Goal: Transaction & Acquisition: Purchase product/service

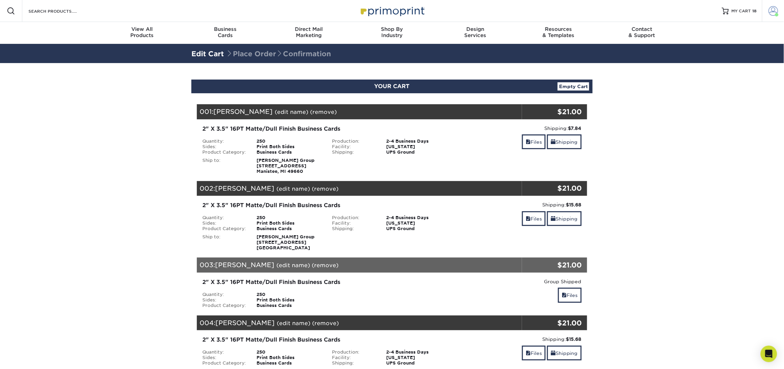
click at [774, 14] on span at bounding box center [774, 11] width 10 height 10
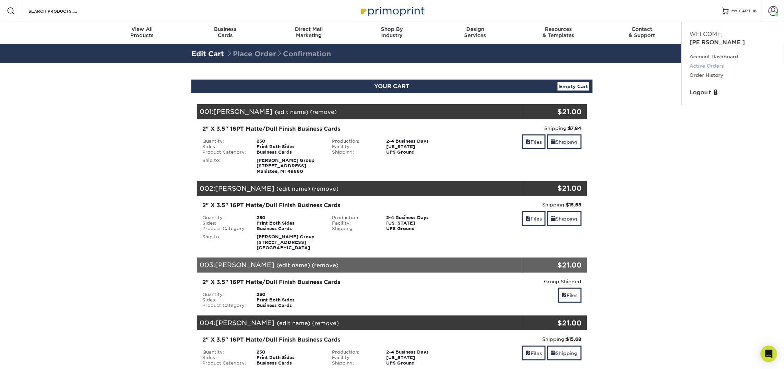
click at [713, 61] on link "Active Orders" at bounding box center [733, 65] width 86 height 9
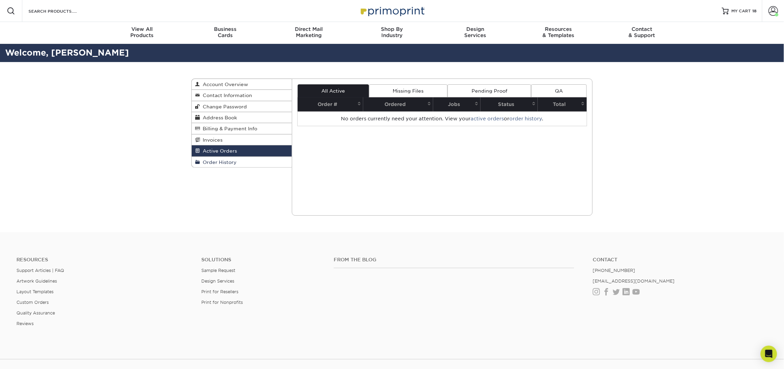
click at [221, 167] on link "Order History" at bounding box center [242, 162] width 100 height 11
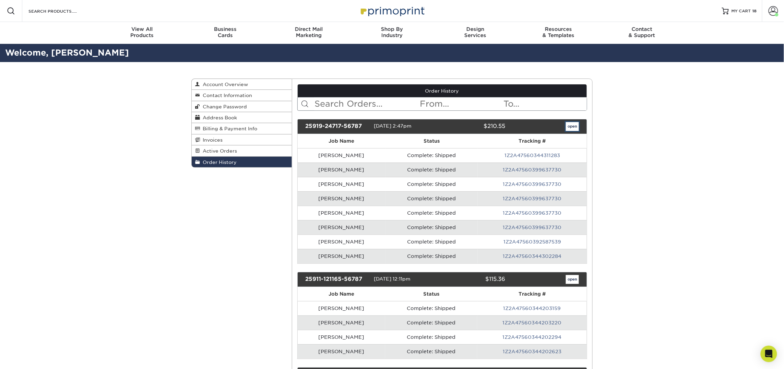
click at [573, 128] on link "open" at bounding box center [572, 126] width 13 height 9
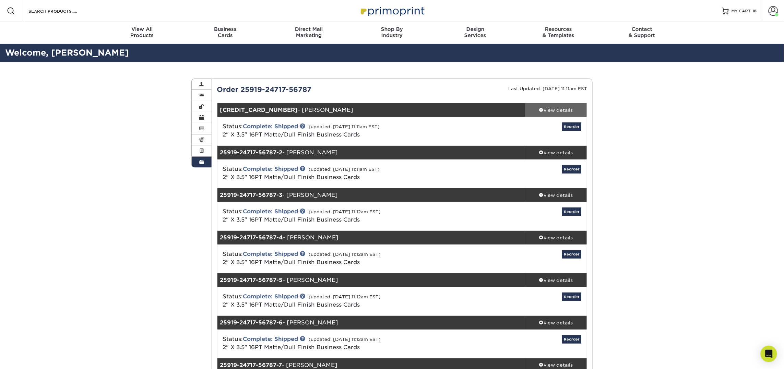
click at [564, 107] on div "view details" at bounding box center [556, 110] width 62 height 7
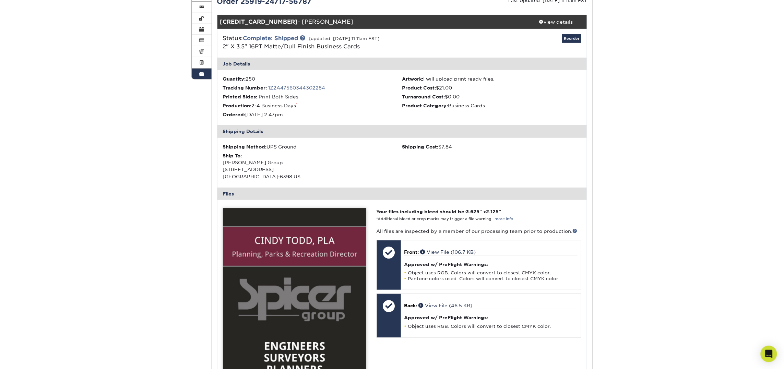
scroll to position [81, 0]
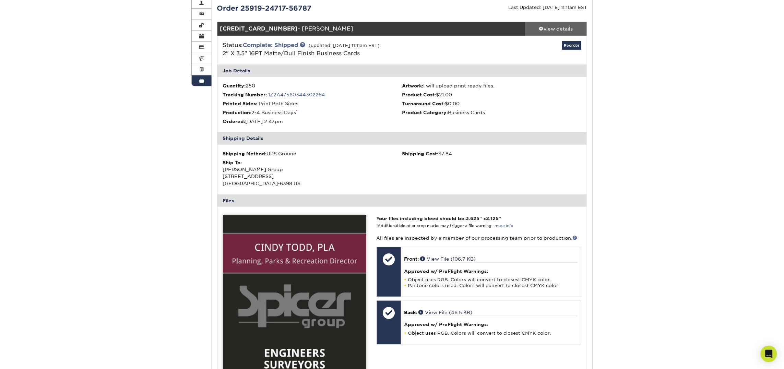
click at [554, 30] on div "view details" at bounding box center [556, 28] width 62 height 7
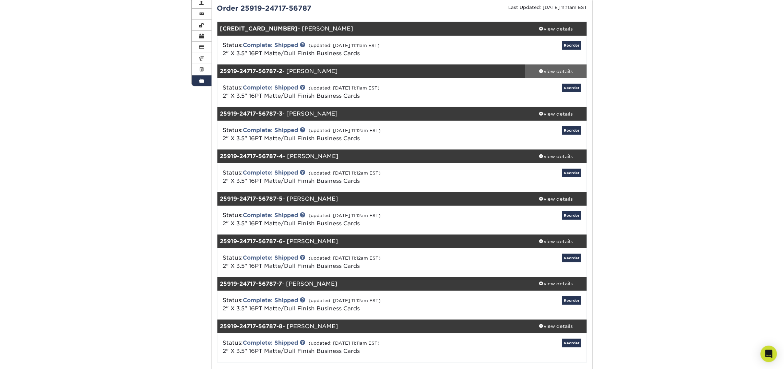
click at [555, 69] on div "view details" at bounding box center [556, 71] width 62 height 7
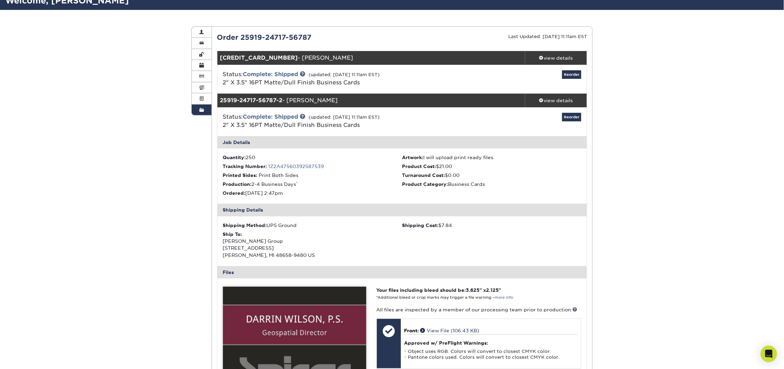
scroll to position [0, 0]
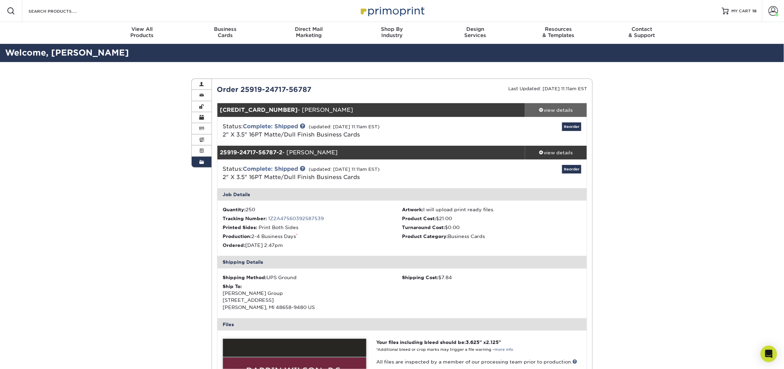
click at [554, 110] on div "view details" at bounding box center [556, 110] width 62 height 7
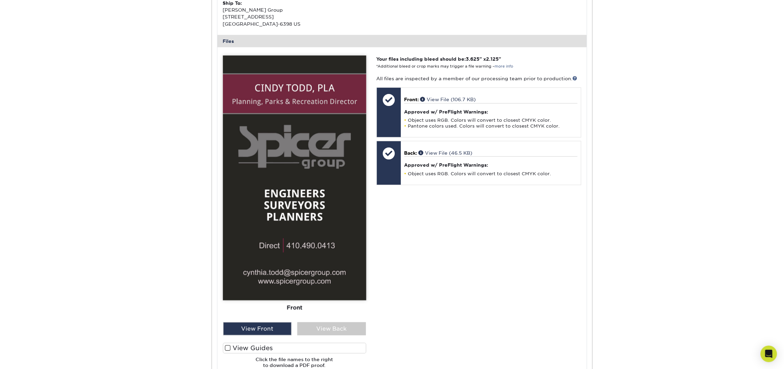
scroll to position [243, 0]
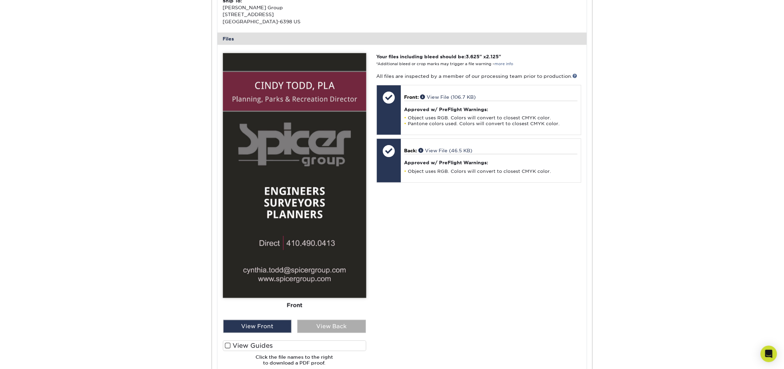
click at [317, 329] on div "View Back" at bounding box center [331, 326] width 69 height 13
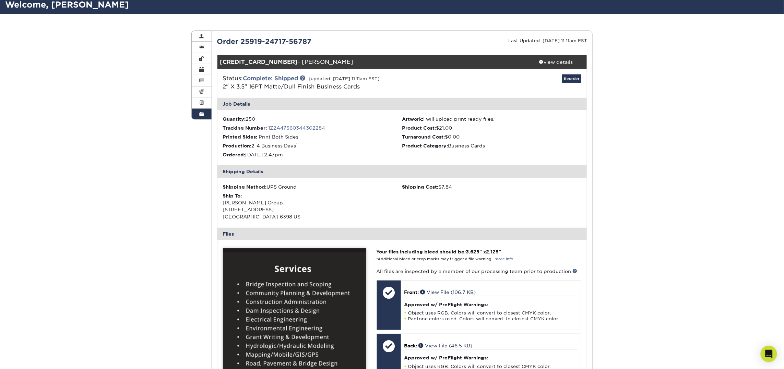
scroll to position [23, 0]
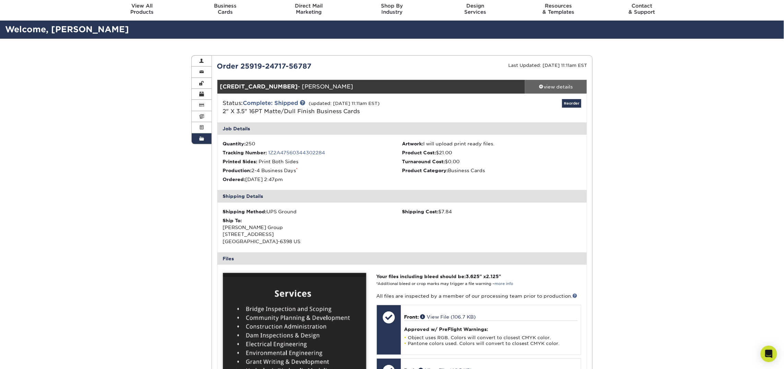
click at [565, 89] on div "view details" at bounding box center [556, 86] width 62 height 7
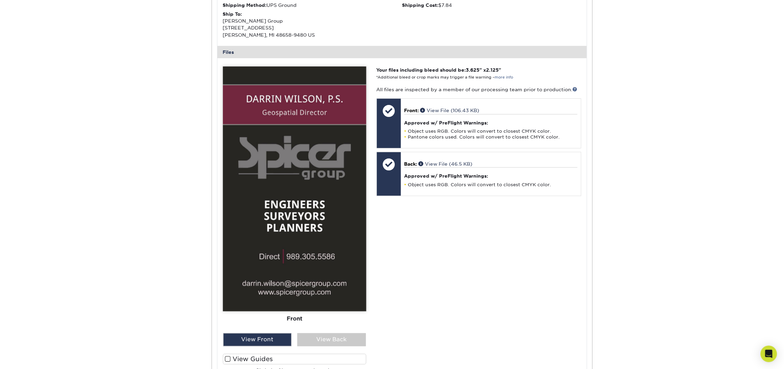
scroll to position [288, 0]
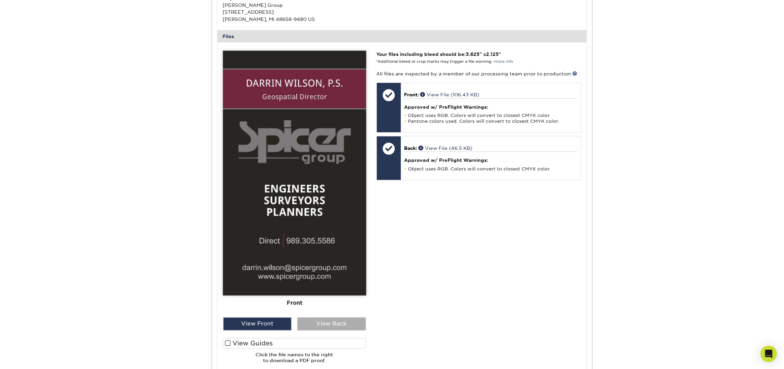
click at [329, 324] on div "View Back" at bounding box center [331, 324] width 69 height 13
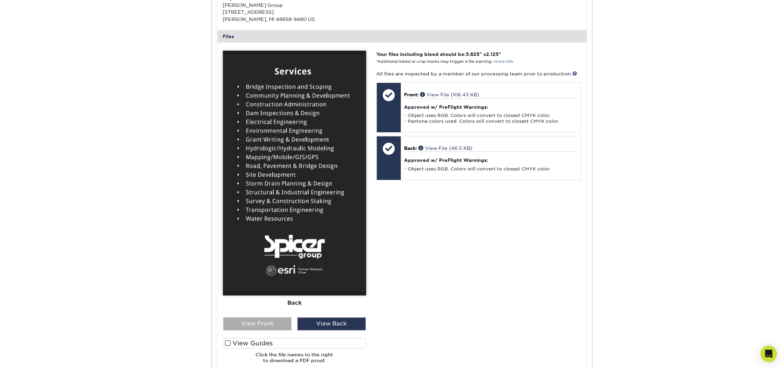
click at [254, 326] on div "View Front" at bounding box center [257, 324] width 69 height 13
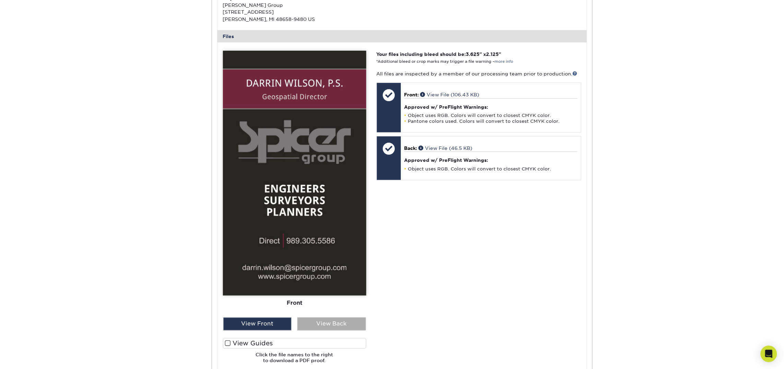
click at [361, 324] on div "View Back" at bounding box center [331, 324] width 69 height 13
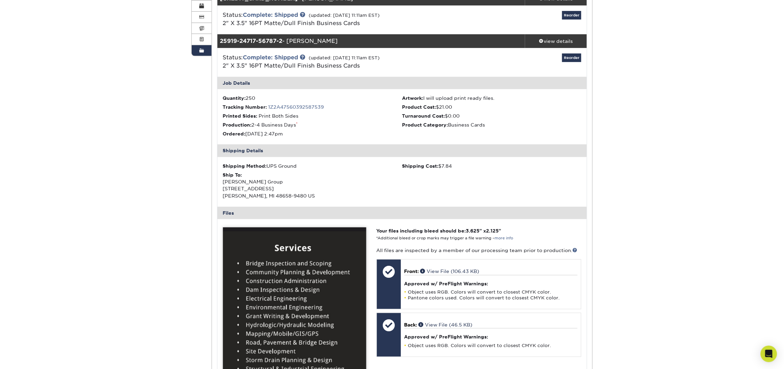
scroll to position [111, 0]
click at [546, 42] on div "view details" at bounding box center [556, 41] width 62 height 7
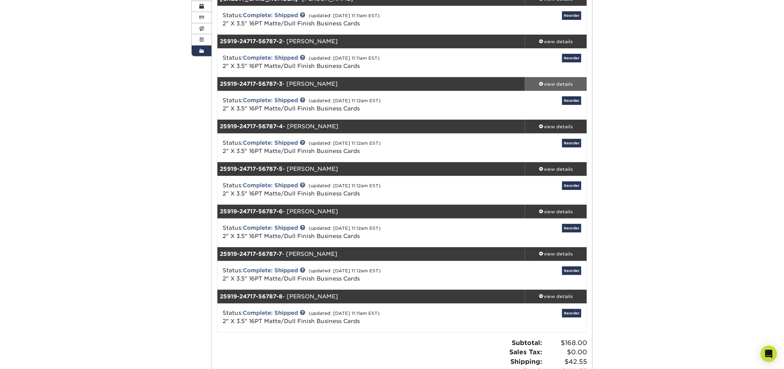
click at [554, 84] on div "view details" at bounding box center [556, 84] width 62 height 7
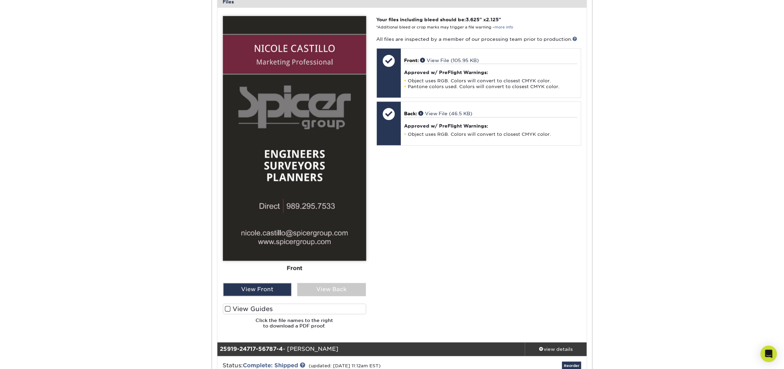
scroll to position [373, 0]
click at [320, 289] on div "View Back" at bounding box center [331, 289] width 69 height 13
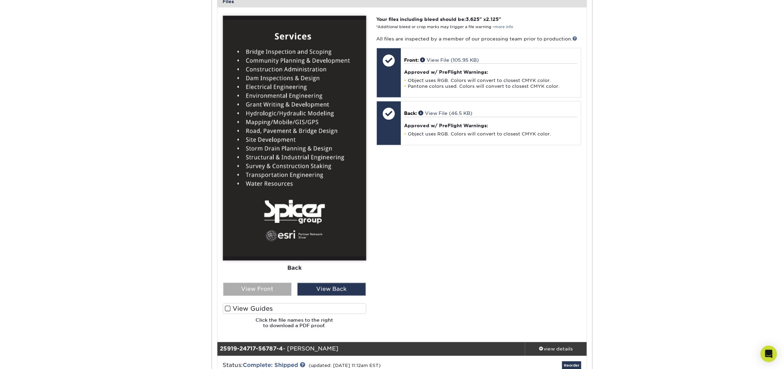
click at [264, 289] on div "View Front" at bounding box center [257, 289] width 69 height 13
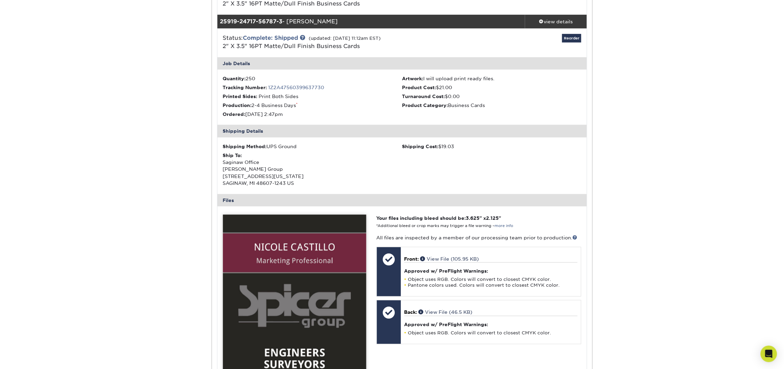
scroll to position [153, 0]
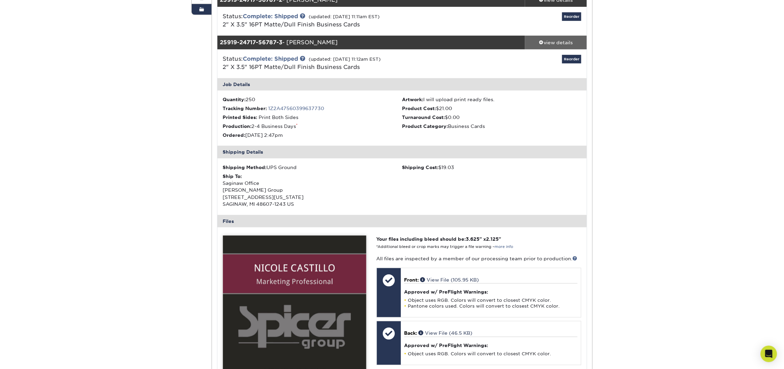
click at [558, 45] on div "view details" at bounding box center [556, 42] width 62 height 7
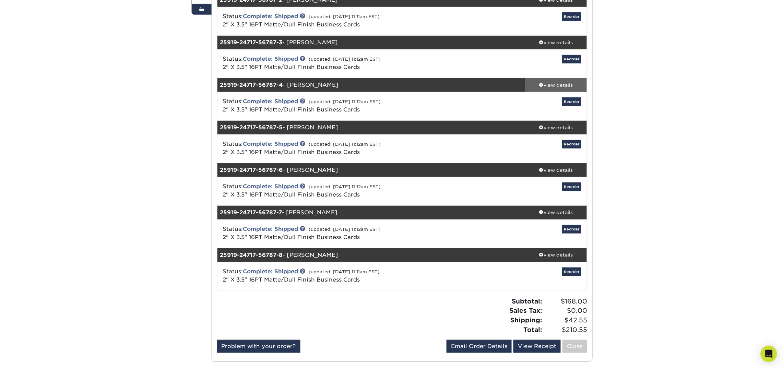
click at [558, 81] on link "view details" at bounding box center [556, 85] width 62 height 14
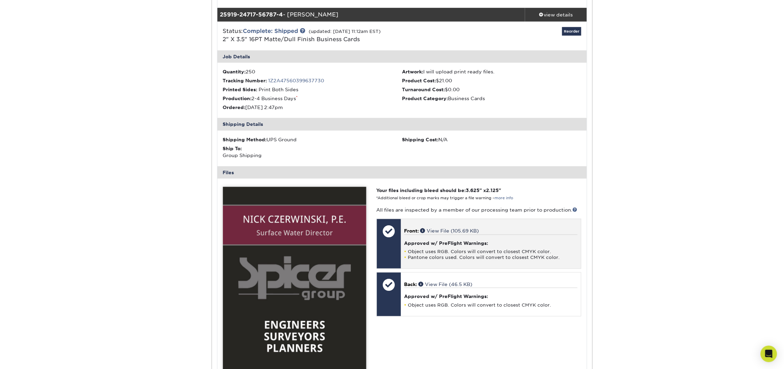
scroll to position [218, 0]
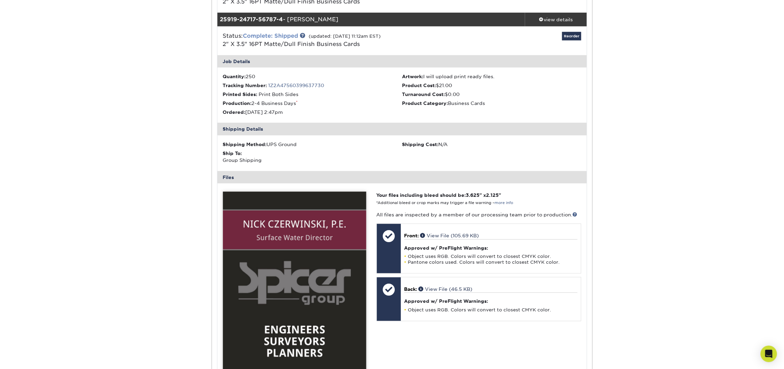
click at [287, 34] on link "Complete: Shipped" at bounding box center [270, 36] width 55 height 7
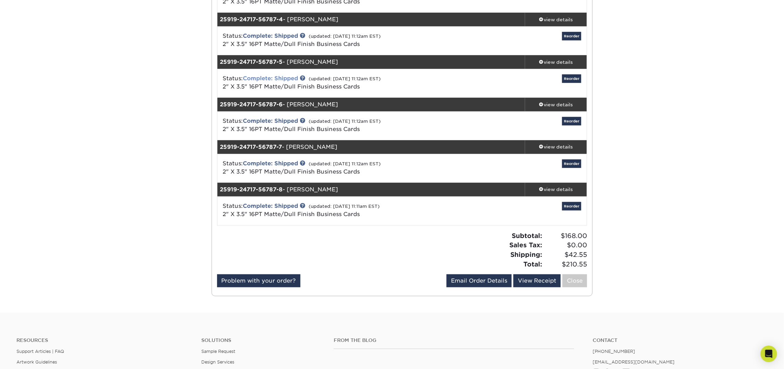
click at [284, 80] on link "Complete: Shipped" at bounding box center [270, 78] width 55 height 7
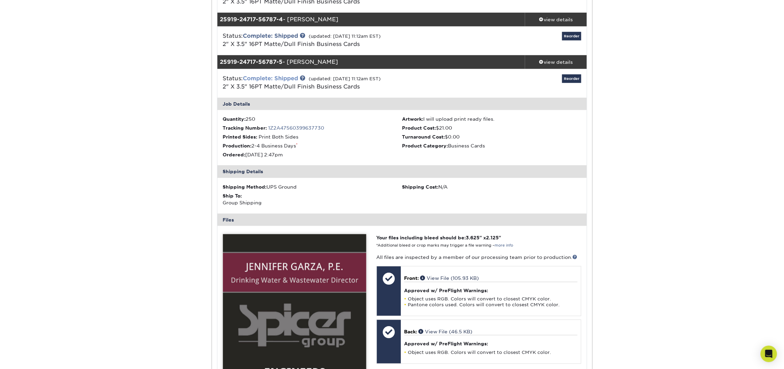
click at [284, 80] on link "Complete: Shipped" at bounding box center [270, 78] width 55 height 7
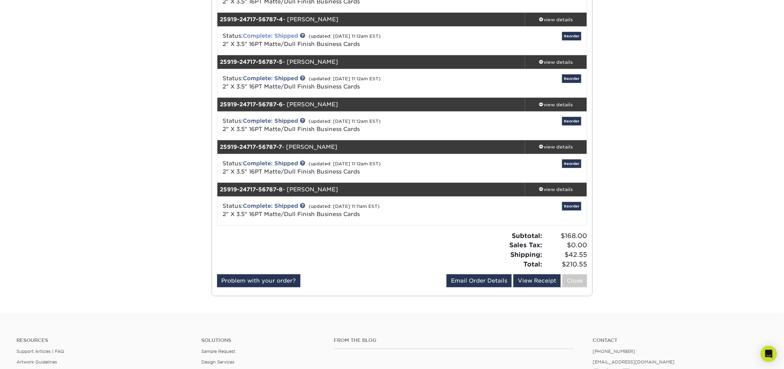
click at [281, 38] on link "Complete: Shipped" at bounding box center [270, 36] width 55 height 7
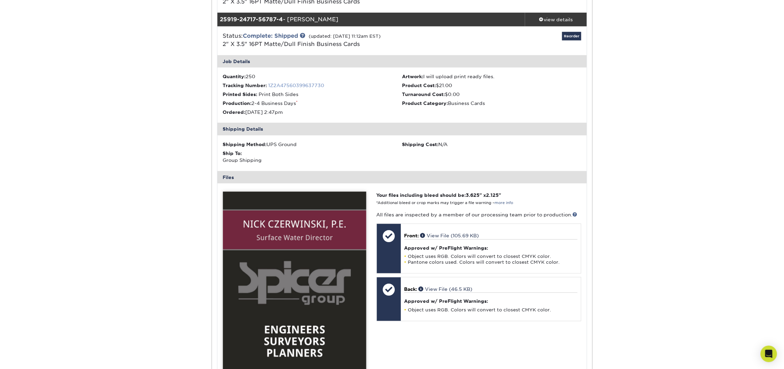
click at [280, 84] on link "1Z2A47560399637730" at bounding box center [297, 85] width 56 height 5
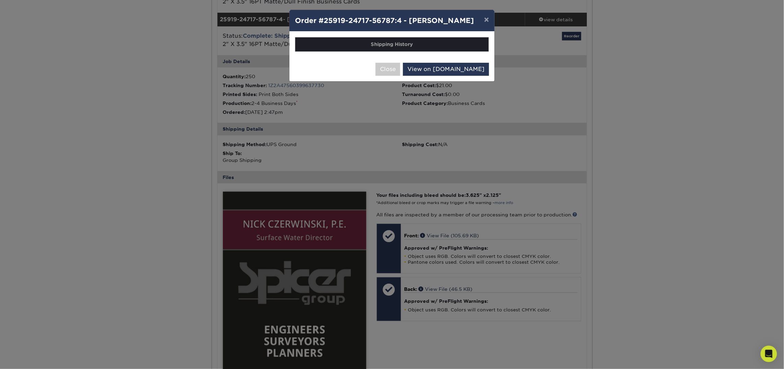
click at [409, 44] on th "Shipping History" at bounding box center [391, 44] width 193 height 14
click at [442, 72] on link "View on UPS.com" at bounding box center [446, 69] width 86 height 13
drag, startPoint x: 484, startPoint y: 20, endPoint x: 485, endPoint y: 59, distance: 39.1
click at [483, 20] on button "×" at bounding box center [487, 19] width 16 height 19
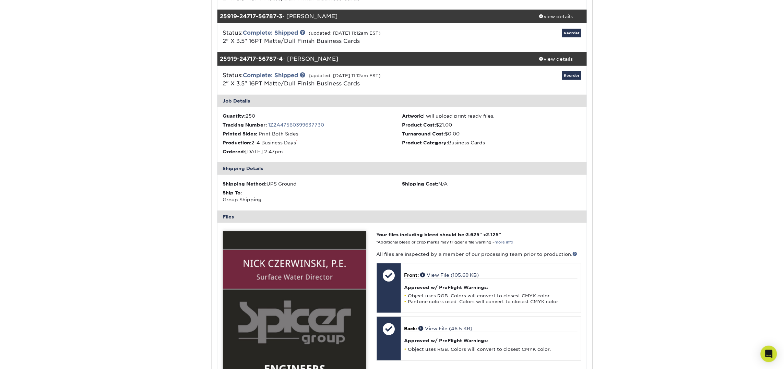
scroll to position [180, 0]
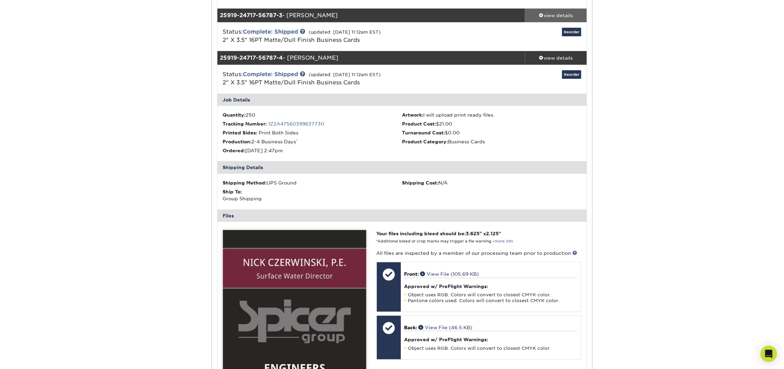
click at [544, 14] on div "view details" at bounding box center [556, 15] width 62 height 7
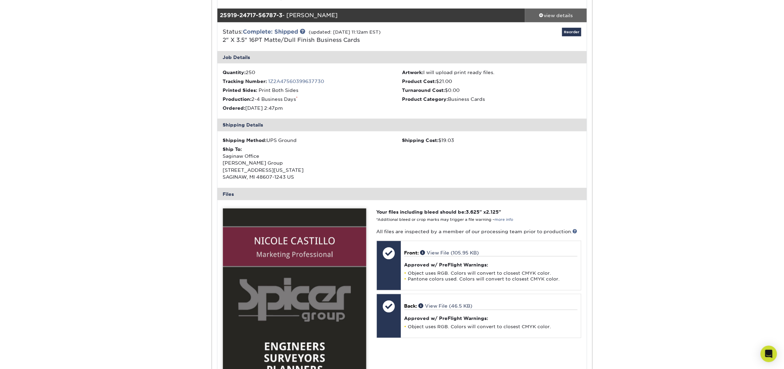
click at [544, 13] on div "view details" at bounding box center [556, 15] width 62 height 7
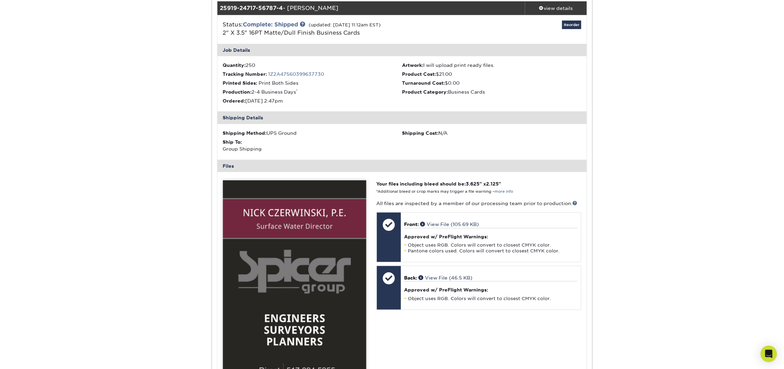
scroll to position [201, 0]
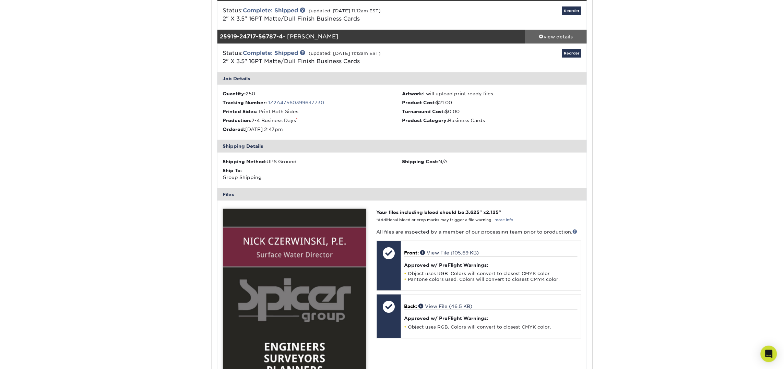
click at [552, 35] on div "view details" at bounding box center [556, 36] width 62 height 7
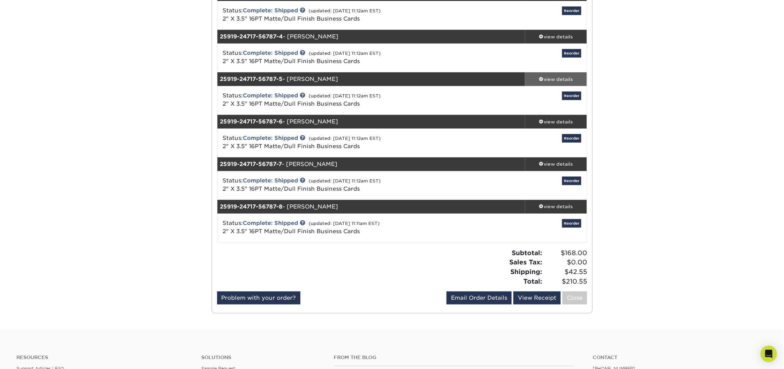
click at [554, 81] on div "view details" at bounding box center [556, 79] width 62 height 7
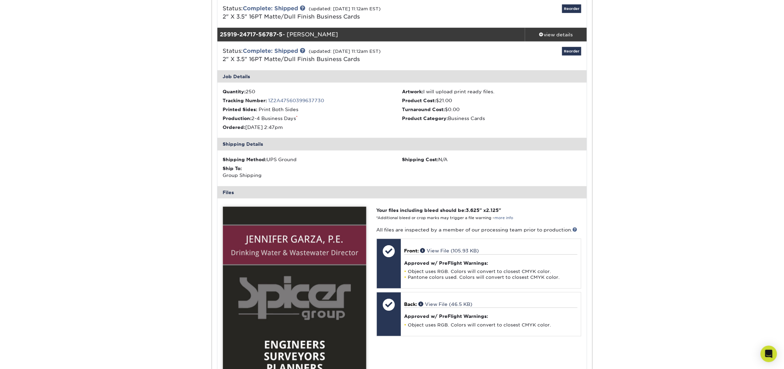
scroll to position [237, 0]
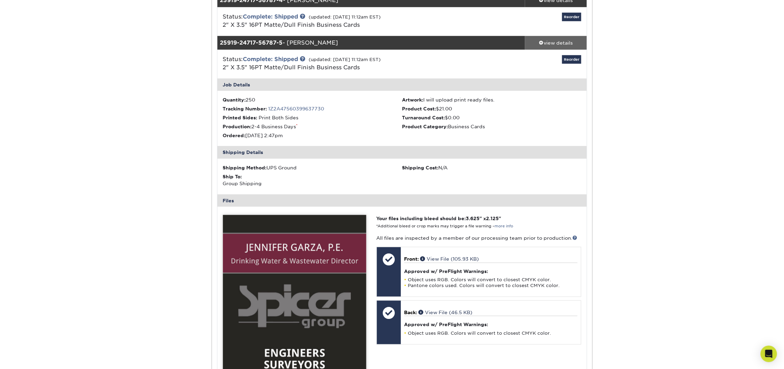
click at [550, 41] on div "view details" at bounding box center [556, 42] width 62 height 7
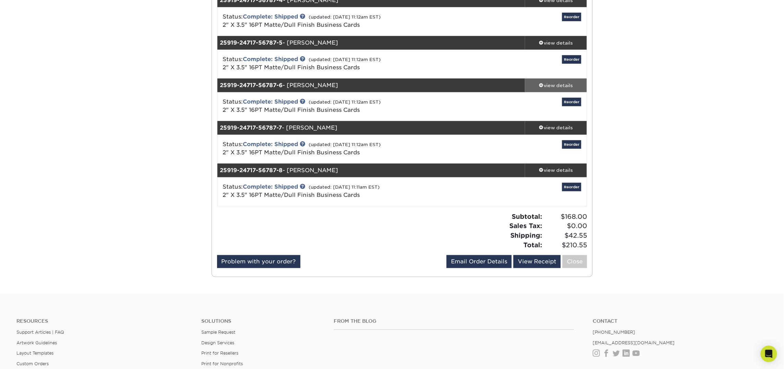
click at [540, 84] on span at bounding box center [541, 85] width 5 height 5
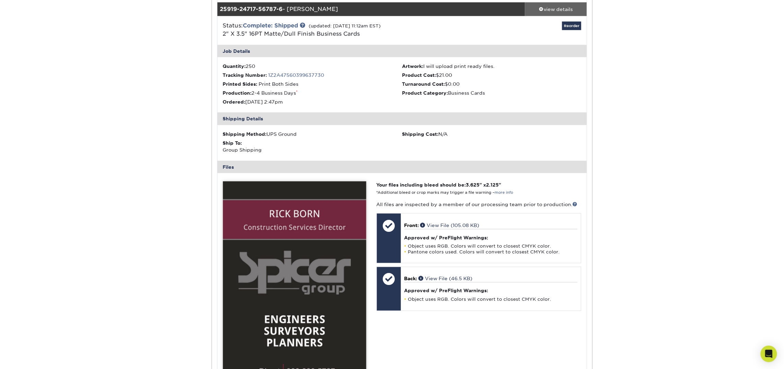
scroll to position [305, 0]
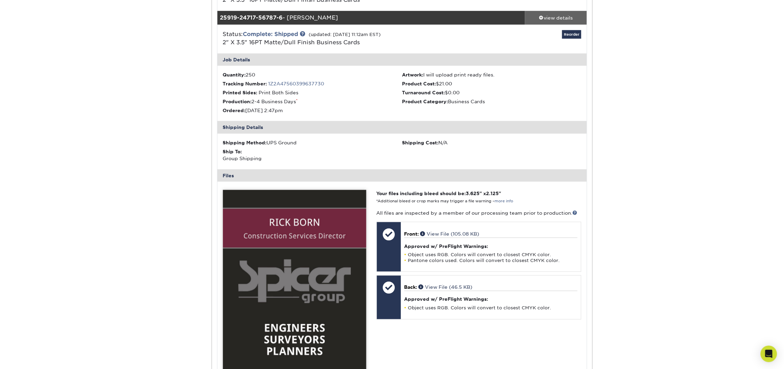
click at [550, 16] on div "view details" at bounding box center [556, 17] width 62 height 7
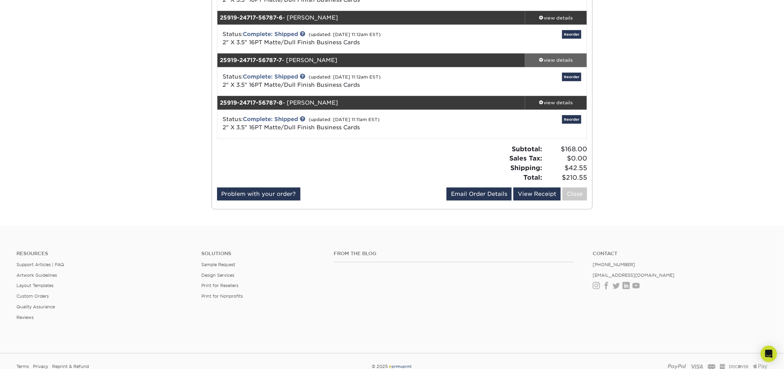
click at [550, 60] on div "view details" at bounding box center [556, 60] width 62 height 7
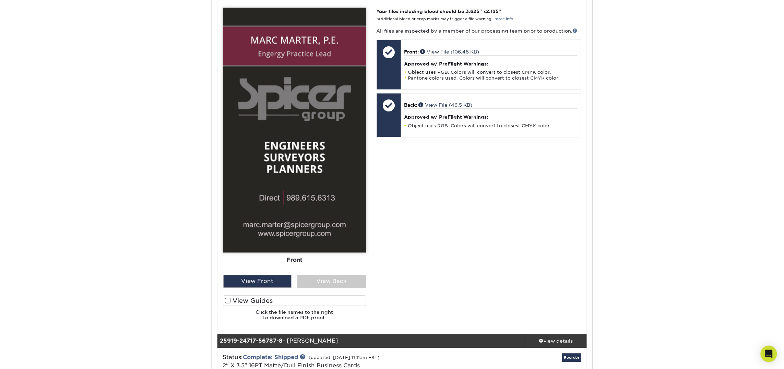
scroll to position [530, 0]
click at [358, 276] on div "View Back" at bounding box center [331, 281] width 69 height 13
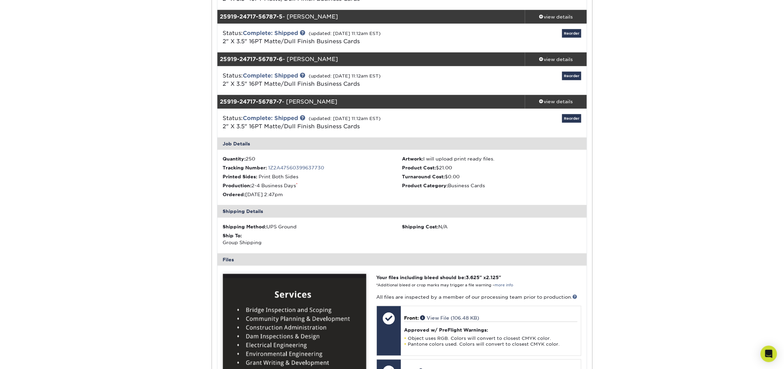
scroll to position [259, 0]
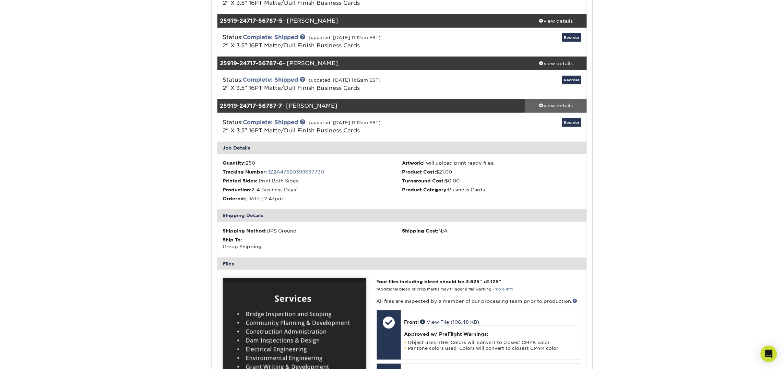
click at [559, 106] on div "view details" at bounding box center [556, 106] width 62 height 7
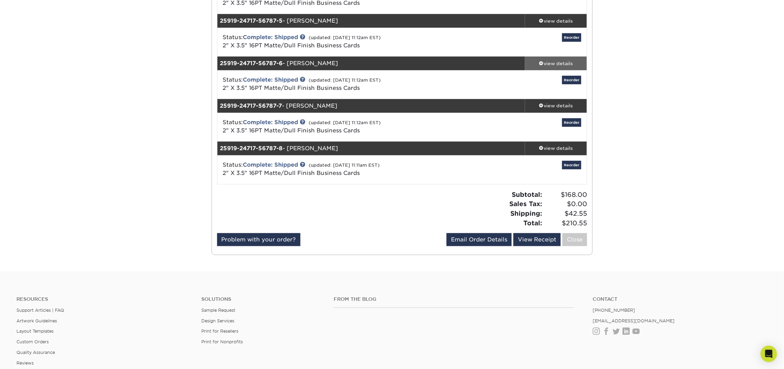
click at [558, 61] on div "view details" at bounding box center [556, 63] width 62 height 7
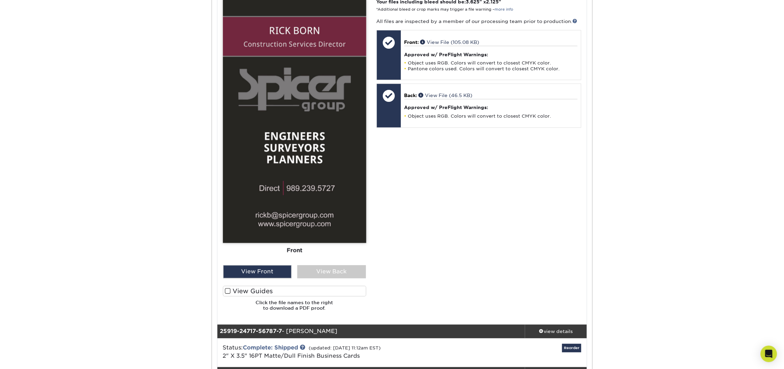
scroll to position [497, 0]
click at [338, 272] on div "View Back" at bounding box center [331, 271] width 69 height 13
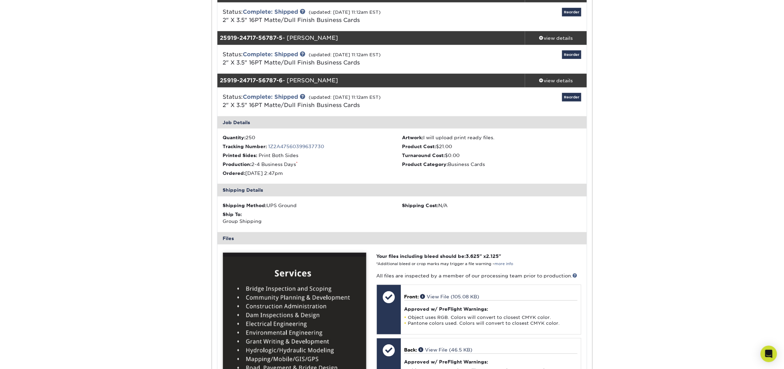
scroll to position [239, 0]
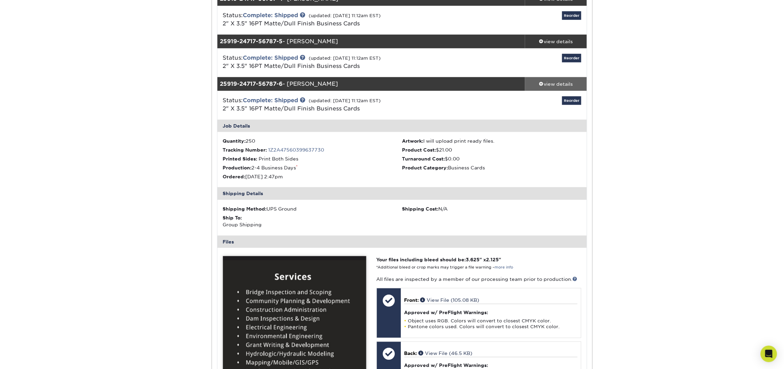
click at [558, 83] on div "view details" at bounding box center [556, 84] width 62 height 7
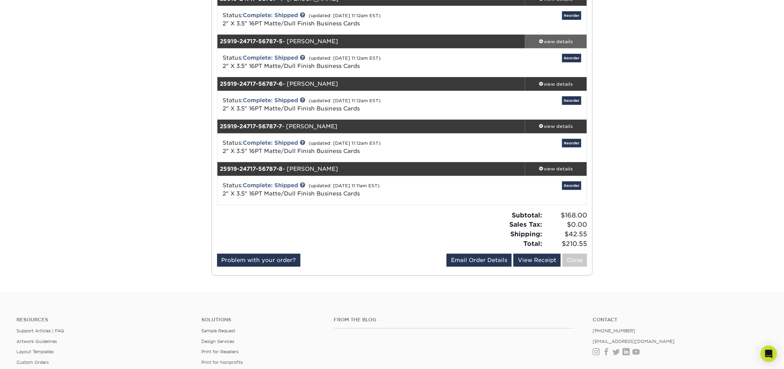
click at [559, 42] on div "view details" at bounding box center [556, 41] width 62 height 7
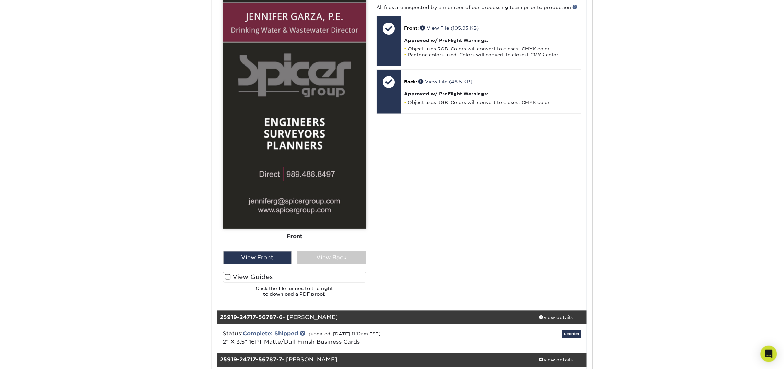
scroll to position [471, 0]
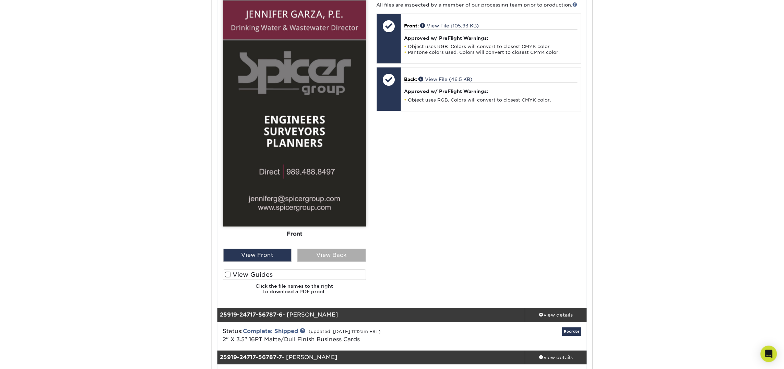
click at [324, 255] on div "View Back" at bounding box center [331, 255] width 69 height 13
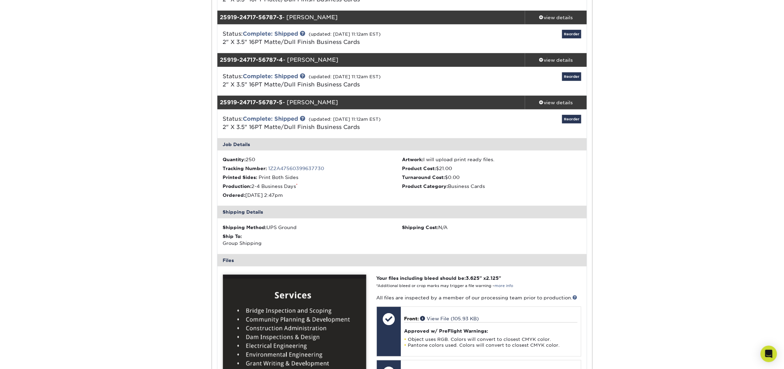
scroll to position [179, 0]
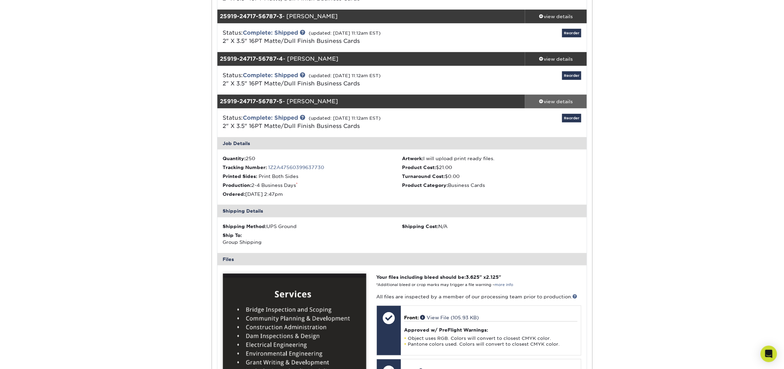
click at [553, 100] on div "view details" at bounding box center [556, 101] width 62 height 7
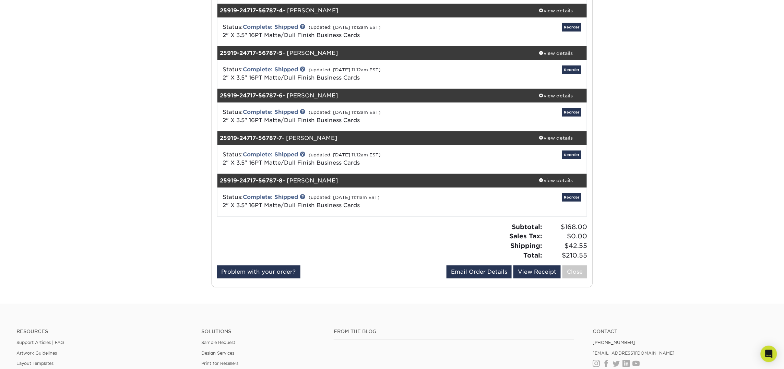
scroll to position [228, 0]
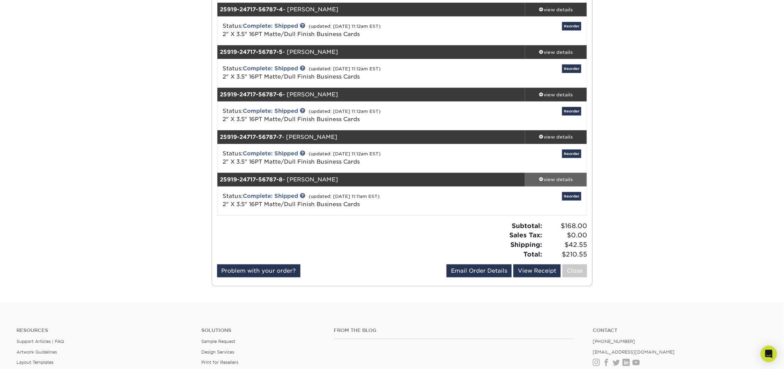
click at [548, 178] on div "view details" at bounding box center [556, 179] width 62 height 7
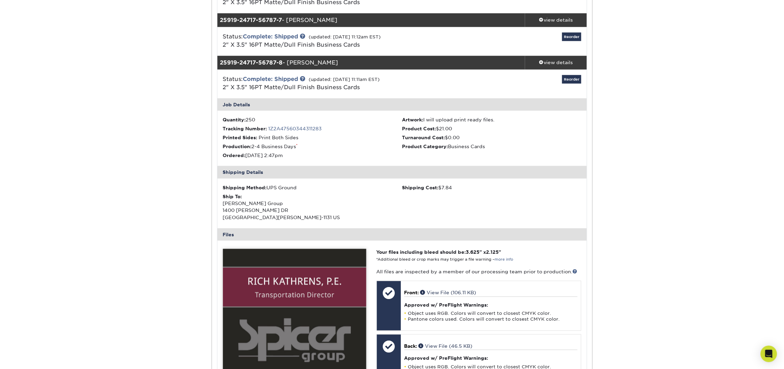
scroll to position [343, 0]
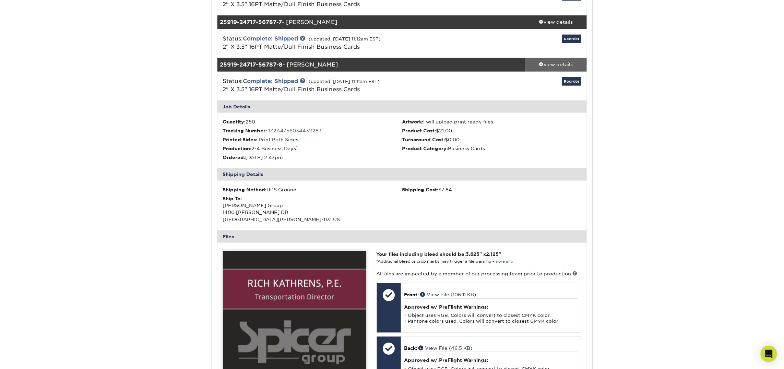
click at [549, 65] on div "view details" at bounding box center [556, 64] width 62 height 7
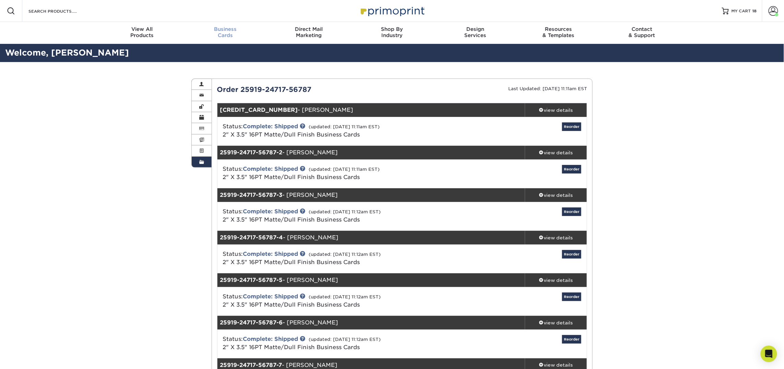
scroll to position [0, 0]
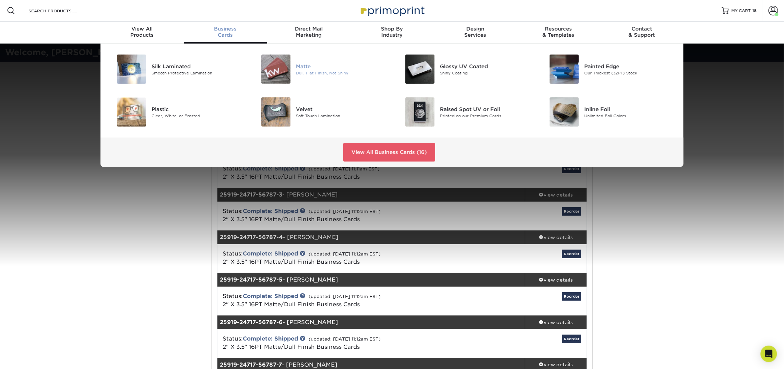
click at [277, 68] on img at bounding box center [275, 69] width 29 height 29
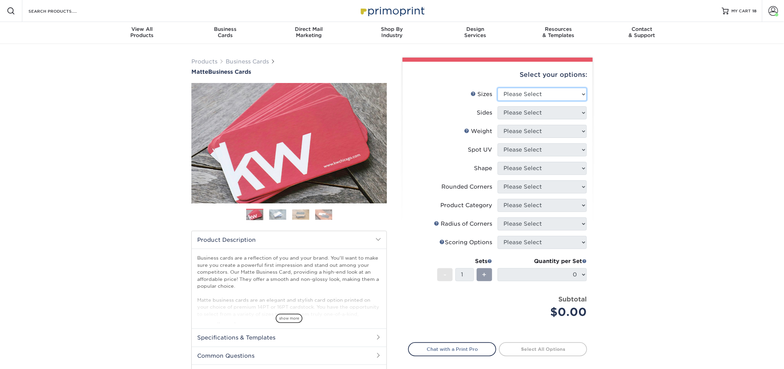
click at [534, 94] on select "Please Select 1.5" x 3.5" - Mini 1.75" x 3.5" - Mini 2" x 2" - Square 2" x 3" -…" at bounding box center [542, 94] width 89 height 13
select select "2.00x3.50"
click at [498, 88] on select "Please Select 1.5" x 3.5" - Mini 1.75" x 3.5" - Mini 2" x 2" - Square 2" x 3" -…" at bounding box center [542, 94] width 89 height 13
click at [529, 108] on select "Please Select Print Both Sides Print Front Only" at bounding box center [542, 112] width 89 height 13
select select "13abbda7-1d64-4f25-8bb2-c179b224825d"
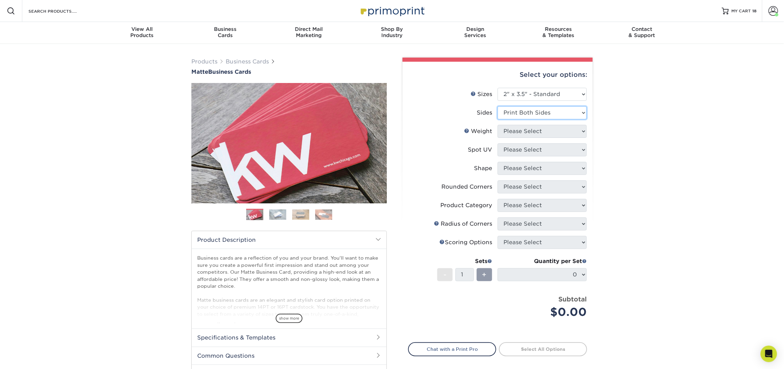
click at [498, 106] on select "Please Select Print Both Sides Print Front Only" at bounding box center [542, 112] width 89 height 13
click at [528, 128] on select "Please Select 16PT 14PT" at bounding box center [542, 131] width 89 height 13
select select "16PT"
click at [498, 125] on select "Please Select 16PT 14PT" at bounding box center [542, 131] width 89 height 13
click at [529, 150] on select "Please Select No Spot UV Front and Back (Both Sides) Front Only Back Only" at bounding box center [542, 149] width 89 height 13
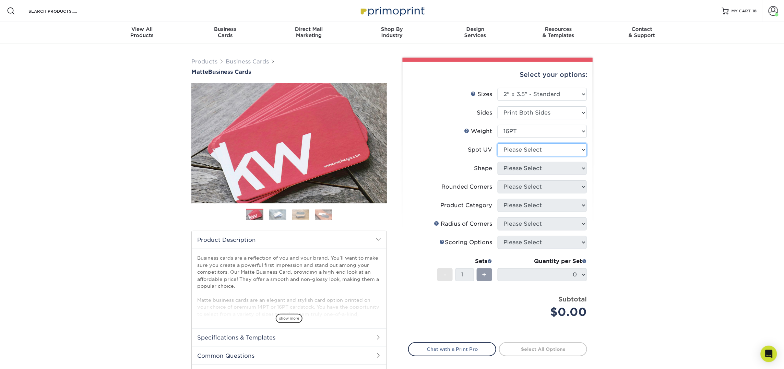
select select "3"
click at [498, 143] on select "Please Select No Spot UV Front and Back (Both Sides) Front Only Back Only" at bounding box center [542, 149] width 89 height 13
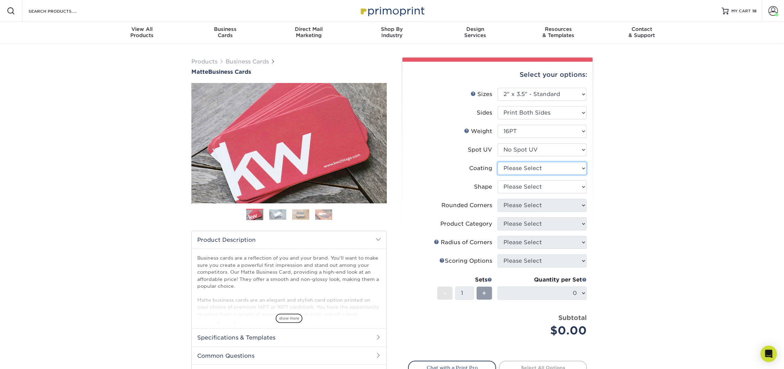
click at [539, 167] on select at bounding box center [542, 168] width 89 height 13
select select "121bb7b5-3b4d-429f-bd8d-bbf80e953313"
click at [498, 162] on select at bounding box center [542, 168] width 89 height 13
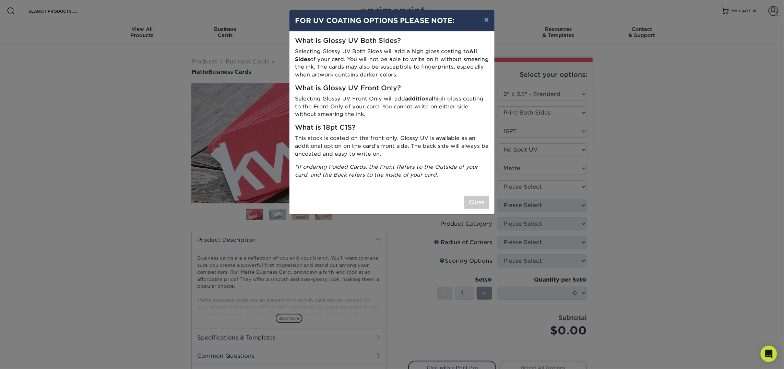
click at [539, 185] on div "× FOR UV COATING OPTIONS PLEASE NOTE: What is Glossy UV Both Sides? Selecting G…" at bounding box center [392, 184] width 784 height 369
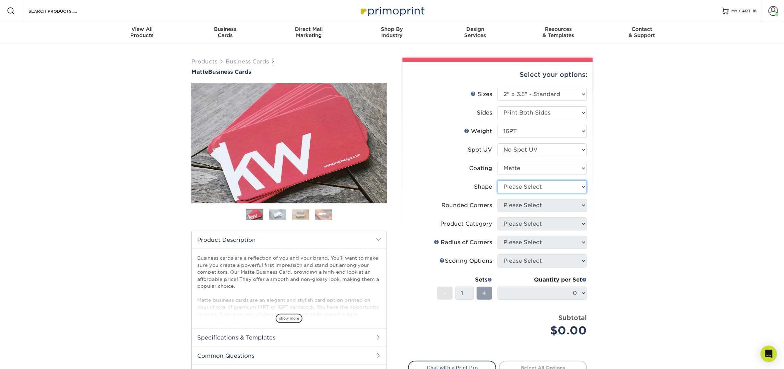
click at [538, 188] on select "Please Select Standard Oval" at bounding box center [542, 186] width 89 height 13
select select "standard"
click at [498, 180] on select "Please Select Standard Oval" at bounding box center [542, 186] width 89 height 13
click at [534, 205] on select "Please Select Yes - Round 2 Corners Yes - Round 4 Corners No" at bounding box center [542, 205] width 89 height 13
select select "0"
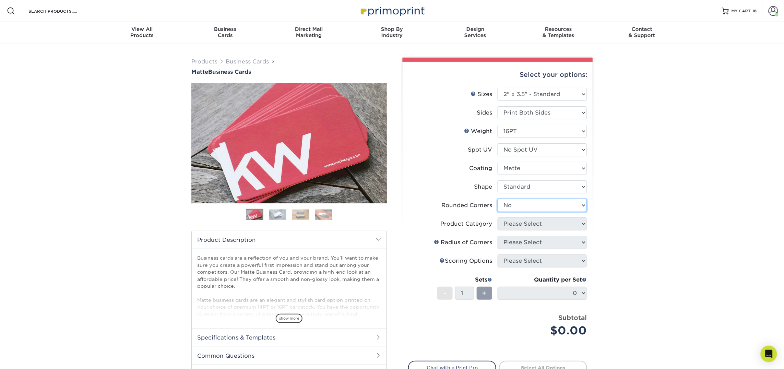
click at [498, 199] on select "Please Select Yes - Round 2 Corners Yes - Round 4 Corners No" at bounding box center [542, 205] width 89 height 13
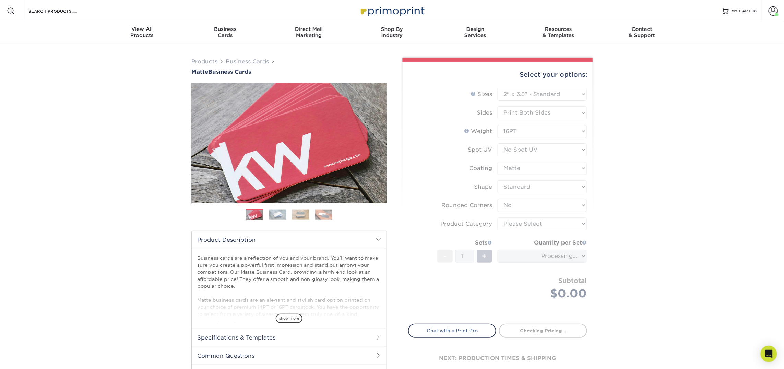
click at [542, 223] on form "Sizes Help Sizes Please Select 1.5" x 3.5" - Mini 1.75" x 3.5" - Mini 2" x 2" -…" at bounding box center [497, 202] width 179 height 228
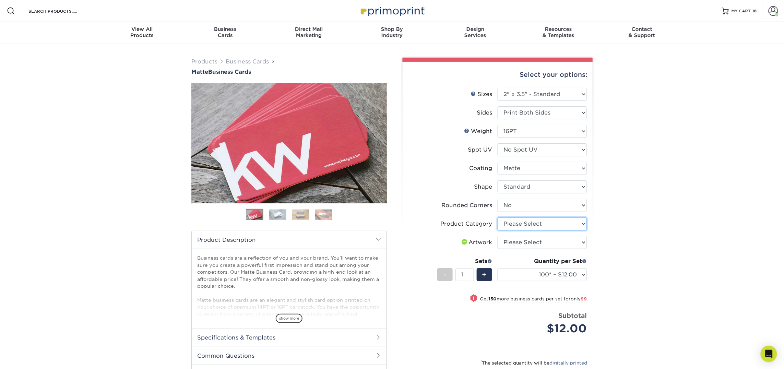
click at [542, 223] on select "Please Select Business Cards" at bounding box center [542, 223] width 89 height 13
select select "3b5148f1-0588-4f88-a218-97bcfdce65c1"
click at [498, 217] on select "Please Select Business Cards" at bounding box center [542, 223] width 89 height 13
click at [542, 243] on select "Please Select I will upload files I need a design - $100" at bounding box center [542, 242] width 89 height 13
select select "upload"
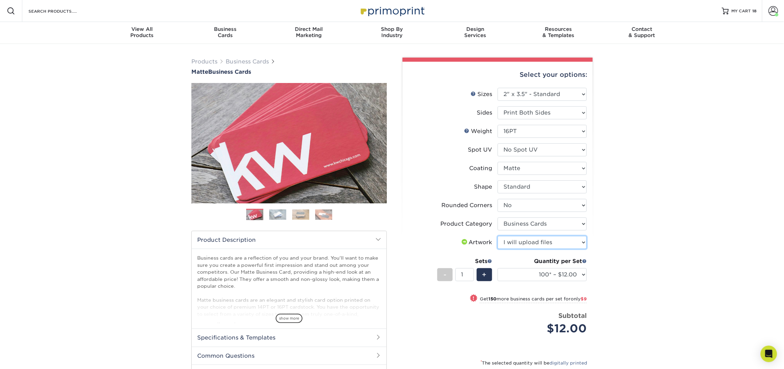
click at [498, 236] on select "Please Select I will upload files I need a design - $100" at bounding box center [542, 242] width 89 height 13
click at [535, 276] on select "100* – $12.00 250* – $21.00 500 – $42.00 1000 – $53.00 2500 – $95.00 5000 – $18…" at bounding box center [542, 274] width 89 height 13
select select "250* – $21.00"
click at [498, 268] on select "100* – $12.00 250* – $21.00 500 – $42.00 1000 – $53.00 2500 – $95.00 5000 – $18…" at bounding box center [542, 274] width 89 height 13
click at [639, 246] on div "Products Business Cards Matte Business Cards Previous Next 100 $ 9" at bounding box center [392, 248] width 784 height 409
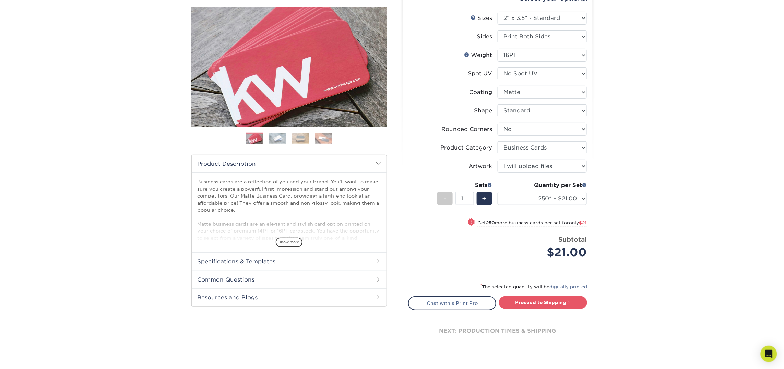
scroll to position [77, 0]
click at [554, 302] on link "Proceed to Shipping" at bounding box center [543, 302] width 88 height 12
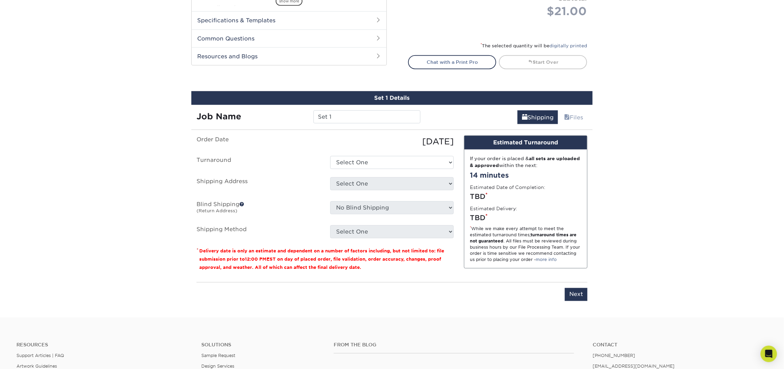
scroll to position [390, 0]
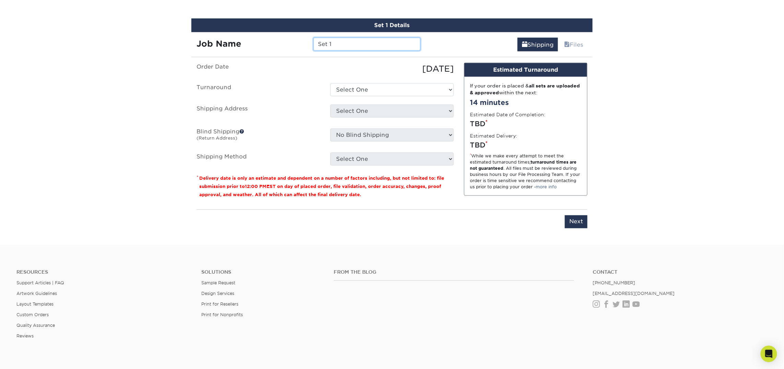
click at [347, 42] on input "Set 1" at bounding box center [367, 44] width 107 height 13
click at [346, 43] on input "Set 1" at bounding box center [367, 44] width 107 height 13
type input "Nick Czerwinski"
click at [384, 91] on select "Select One 2-4 Business Days 2 Day Next Business Day" at bounding box center [391, 89] width 123 height 13
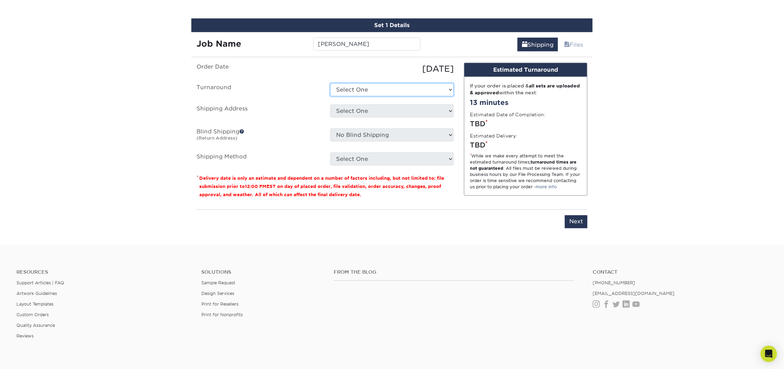
select select "23721297-b68b-4846-ba83-3171e6bd9d78"
click at [330, 83] on select "Select One 2-4 Business Days 2 Day Next Business Day" at bounding box center [391, 89] width 123 height 13
click at [378, 107] on select "Select One Atlanta Office Bingham Farms Byron Center Dawsonville, GA Office Dun…" at bounding box center [391, 111] width 123 height 13
select select "245442"
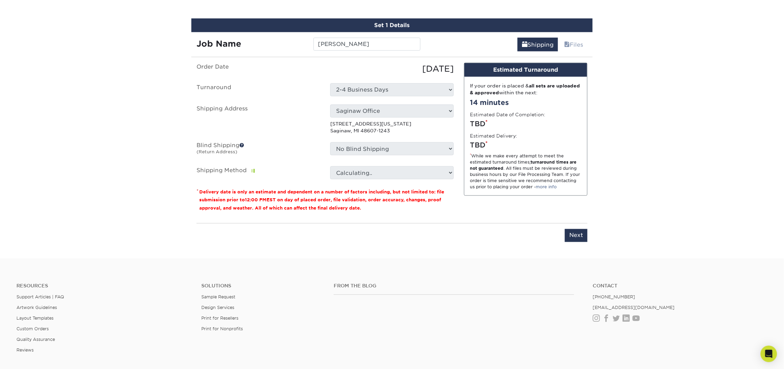
click at [296, 139] on ul "Order Date 09/24/2025 Turnaround Select One 2-4 Business Days 2 Day Next Busine…" at bounding box center [325, 121] width 257 height 117
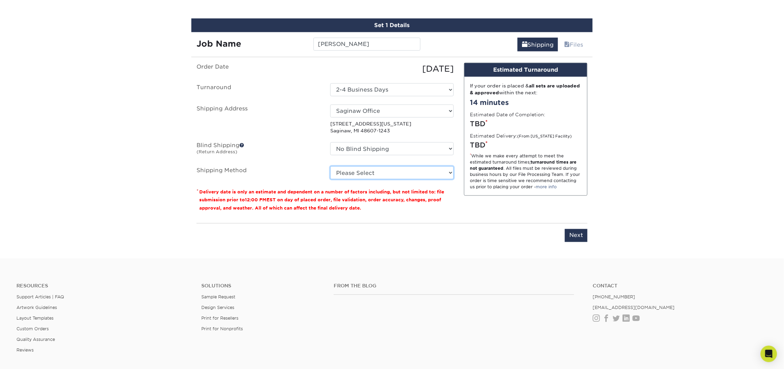
click at [352, 172] on select "Please Select Ground Shipping (+$7.84) 3 Day Shipping Service (+$18.69) 2 Day A…" at bounding box center [391, 172] width 123 height 13
select select "03"
click at [330, 166] on select "Please Select Ground Shipping (+$7.84) 3 Day Shipping Service (+$18.69) 2 Day A…" at bounding box center [391, 172] width 123 height 13
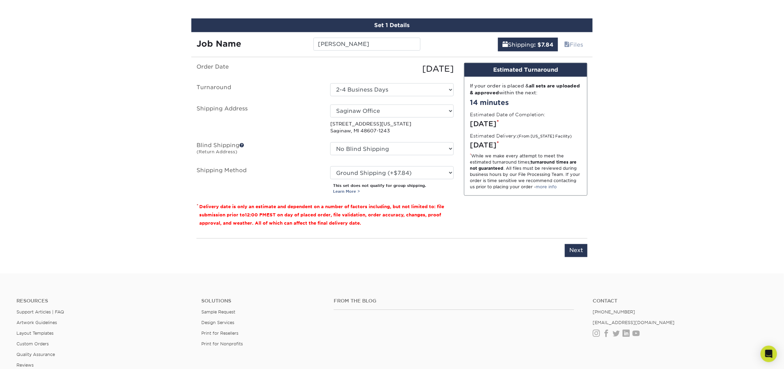
click at [562, 248] on div "Please enter job name and select desired turnaround time, shipping address and …" at bounding box center [392, 247] width 391 height 19
click at [568, 250] on input "Next" at bounding box center [576, 250] width 23 height 13
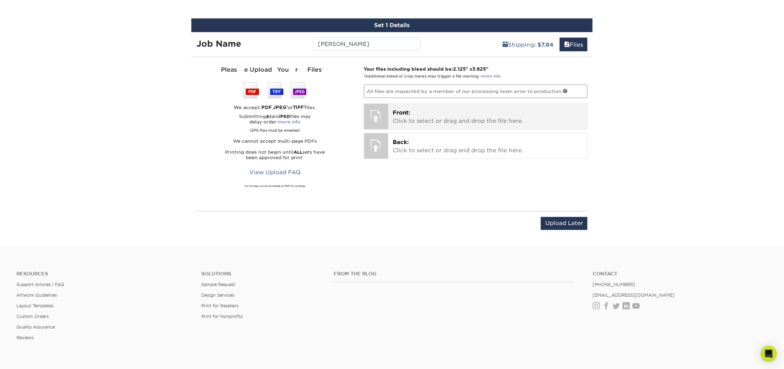
click at [427, 112] on p "Front: Click to select or drag and drop the file here." at bounding box center [488, 117] width 190 height 16
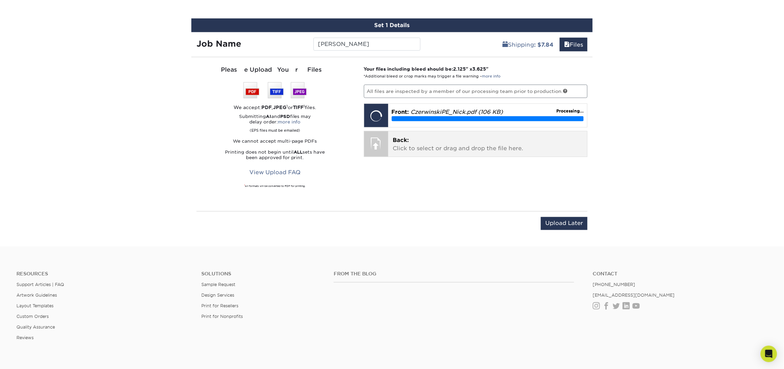
click at [422, 145] on p "Back: Click to select or drag and drop the file here." at bounding box center [488, 144] width 190 height 16
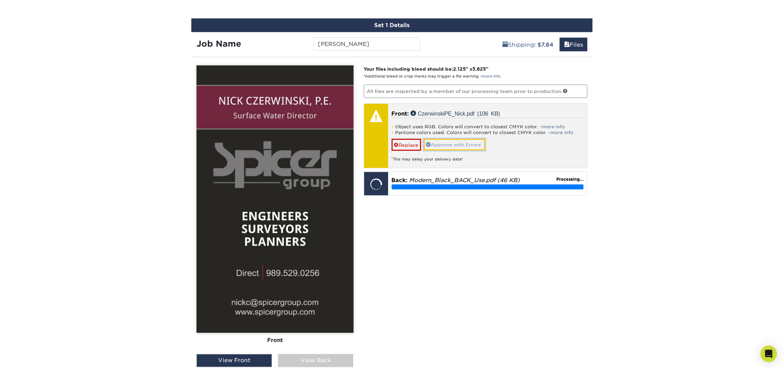
click at [441, 141] on link "Approve with Errors *" at bounding box center [454, 145] width 61 height 12
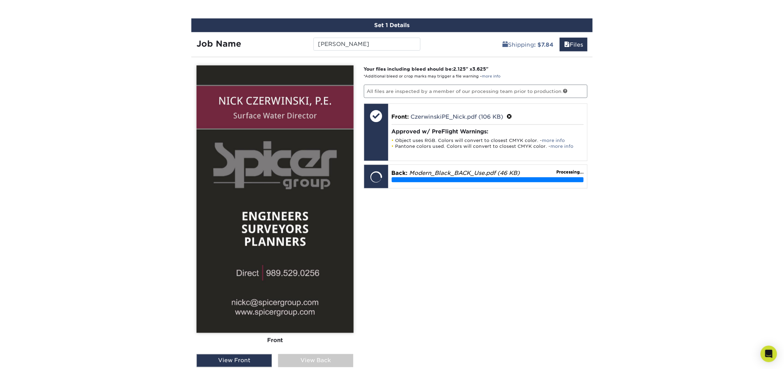
click at [481, 243] on div "Your files including bleed should be: 2.125 " x 3.625 " *Additional bleed or cr…" at bounding box center [476, 239] width 234 height 346
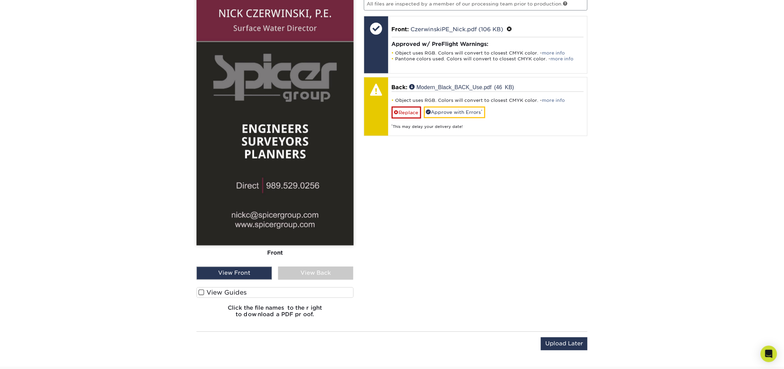
scroll to position [478, 0]
click at [317, 274] on div "View Back" at bounding box center [315, 273] width 75 height 13
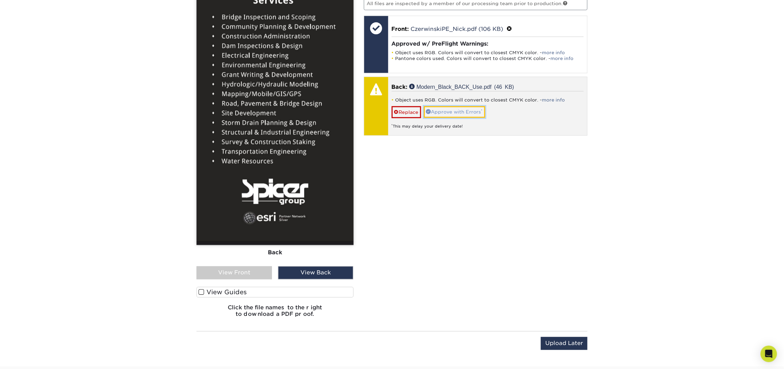
click at [473, 107] on link "Approve with Errors *" at bounding box center [454, 112] width 61 height 12
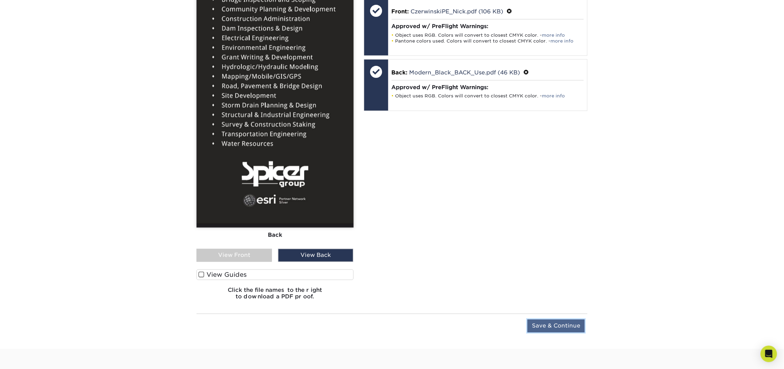
click at [544, 325] on input "Save & Continue" at bounding box center [556, 326] width 57 height 13
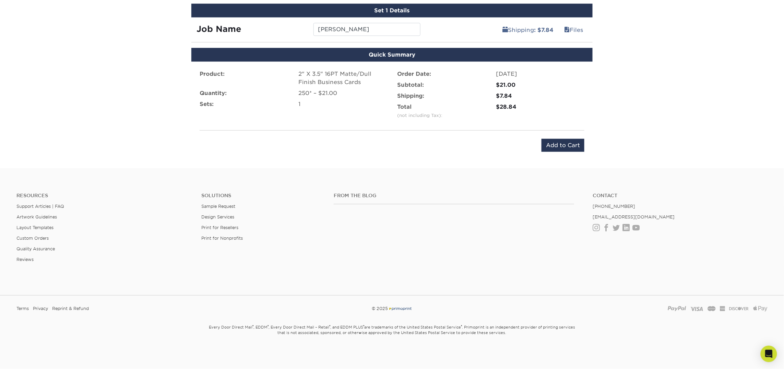
scroll to position [357, 0]
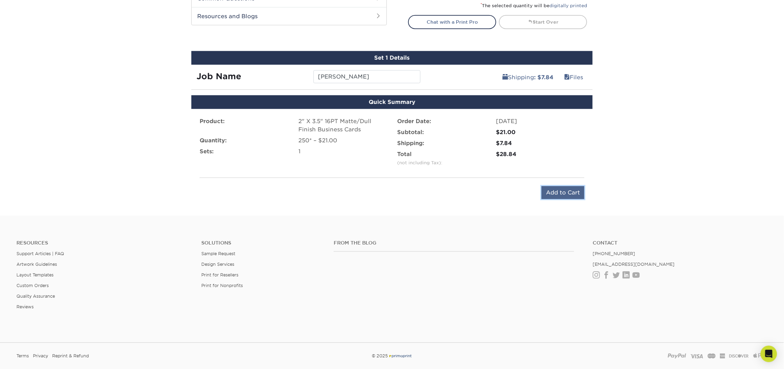
click at [546, 191] on input "Add to Cart" at bounding box center [563, 192] width 43 height 13
